Goal: Information Seeking & Learning: Learn about a topic

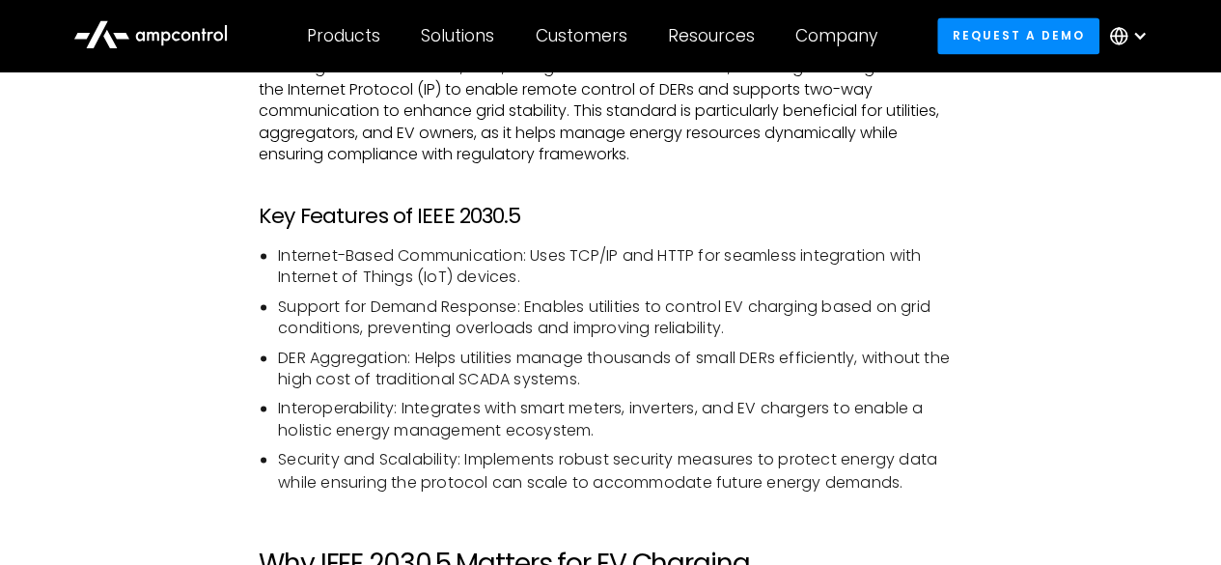
scroll to position [1089, 0]
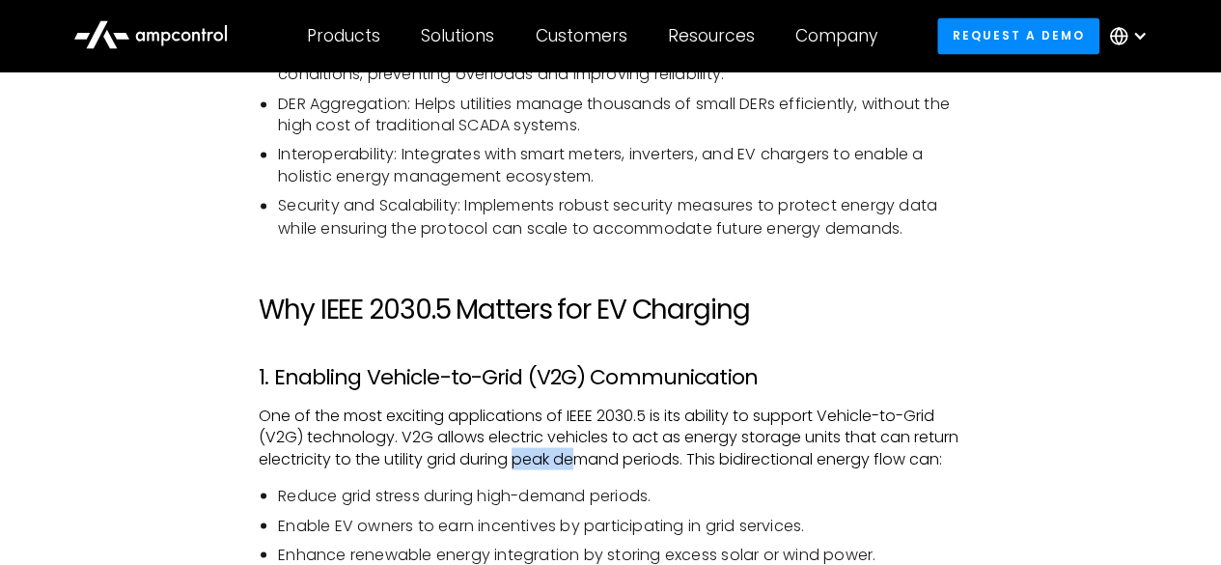
scroll to position [1737, 0]
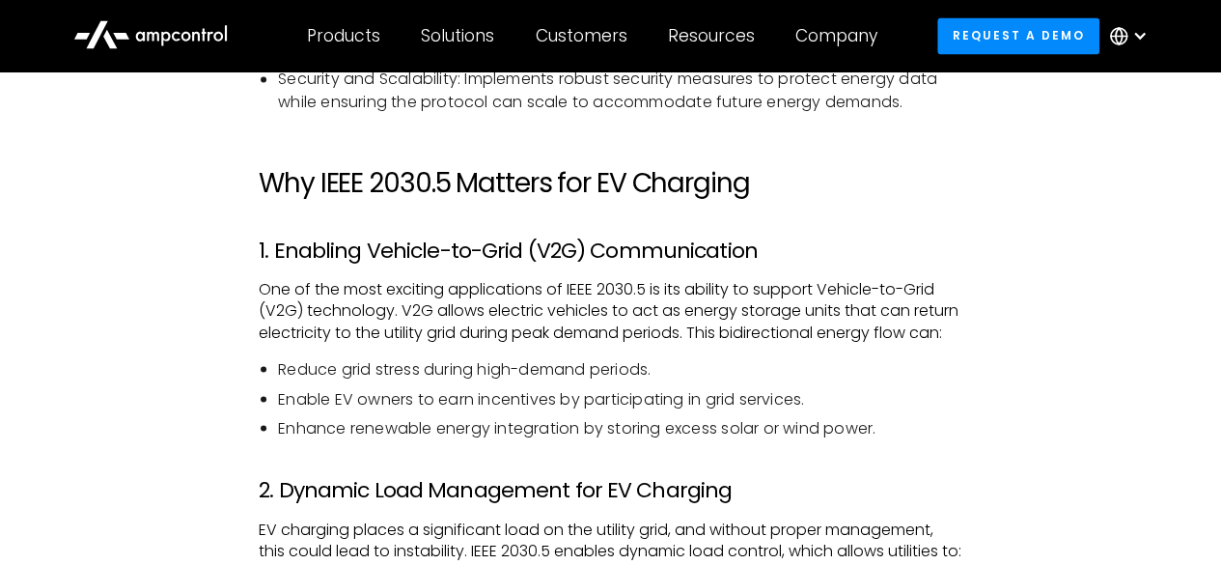
click at [816, 296] on p "One of the most exciting applications of IEEE 2030.5 is its ability to support …" at bounding box center [611, 310] width 704 height 65
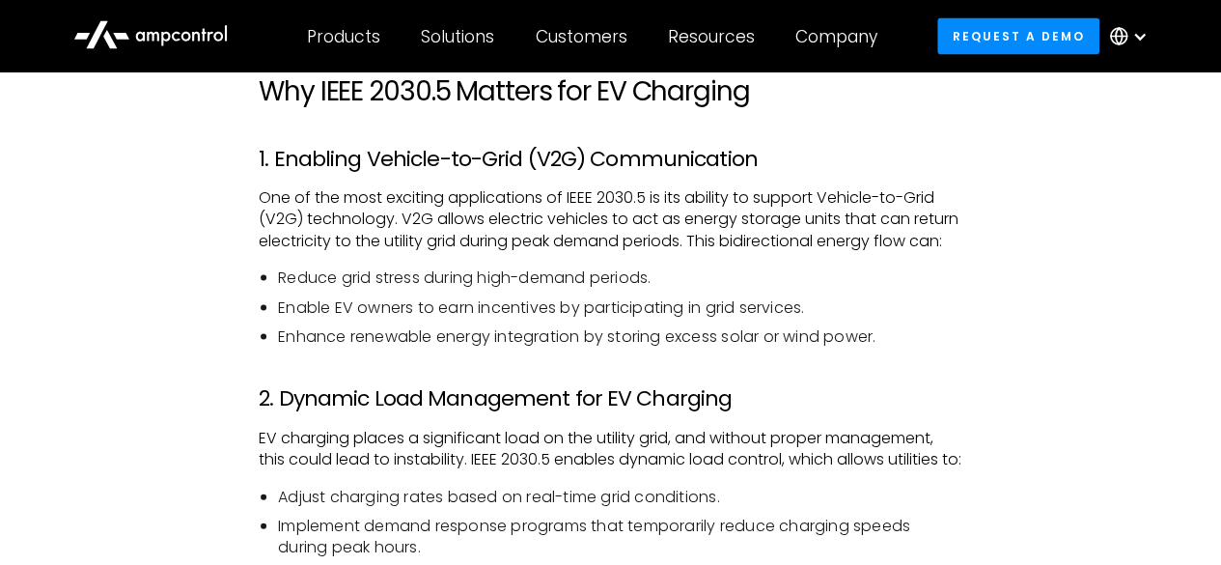
scroll to position [1834, 0]
